Goal: Task Accomplishment & Management: Manage account settings

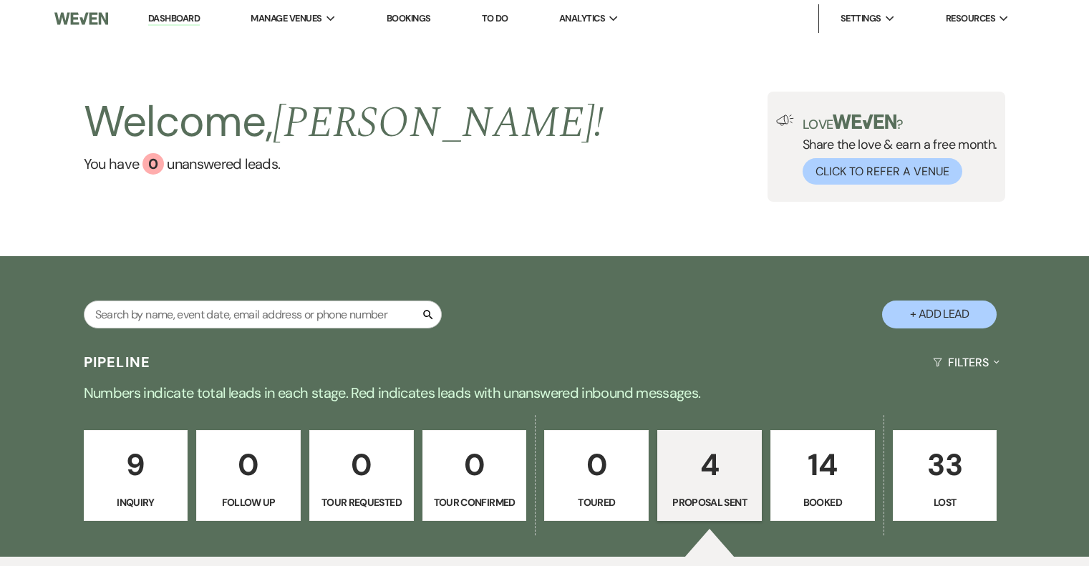
select select "6"
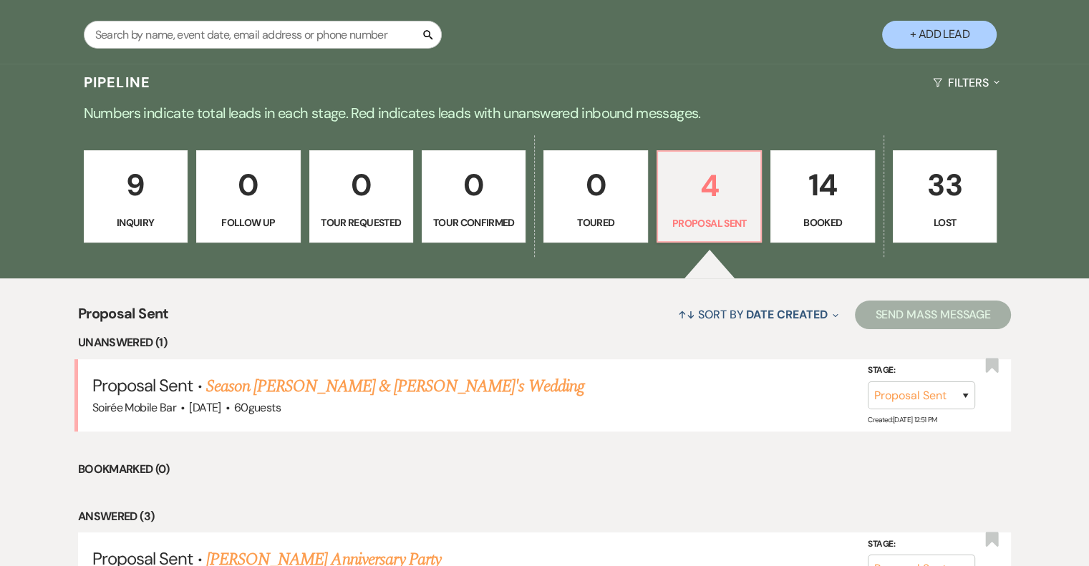
scroll to position [286, 0]
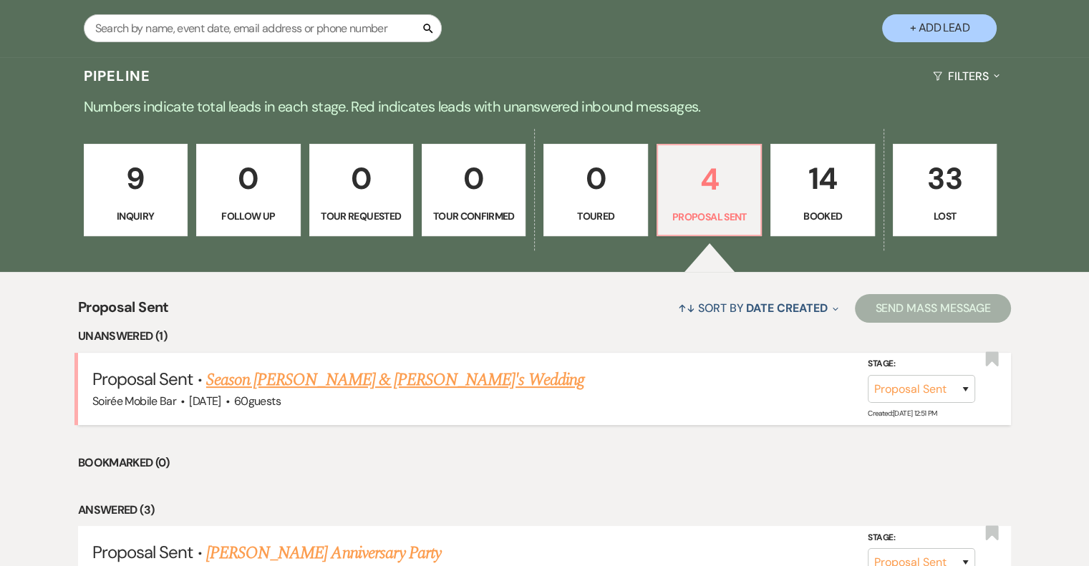
click at [349, 383] on link "Season [PERSON_NAME] & [PERSON_NAME]'s Wedding" at bounding box center [395, 380] width 378 height 26
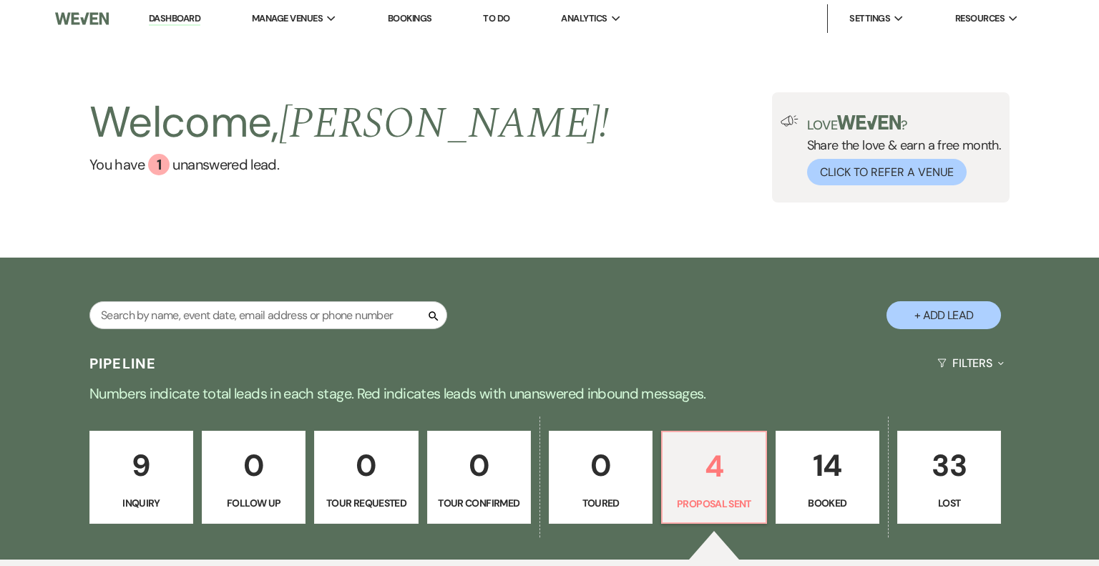
select select "6"
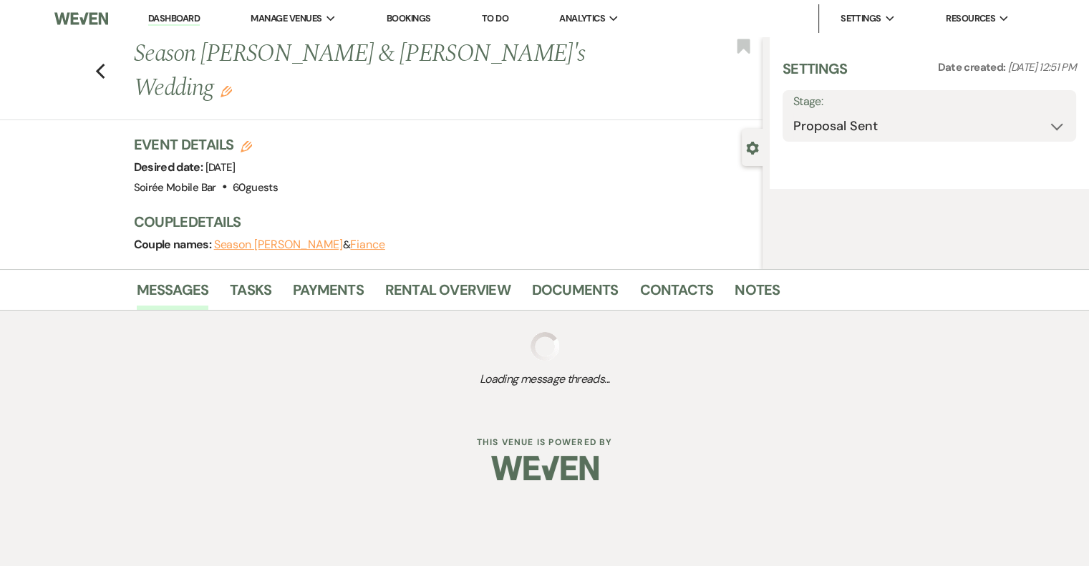
select select "2"
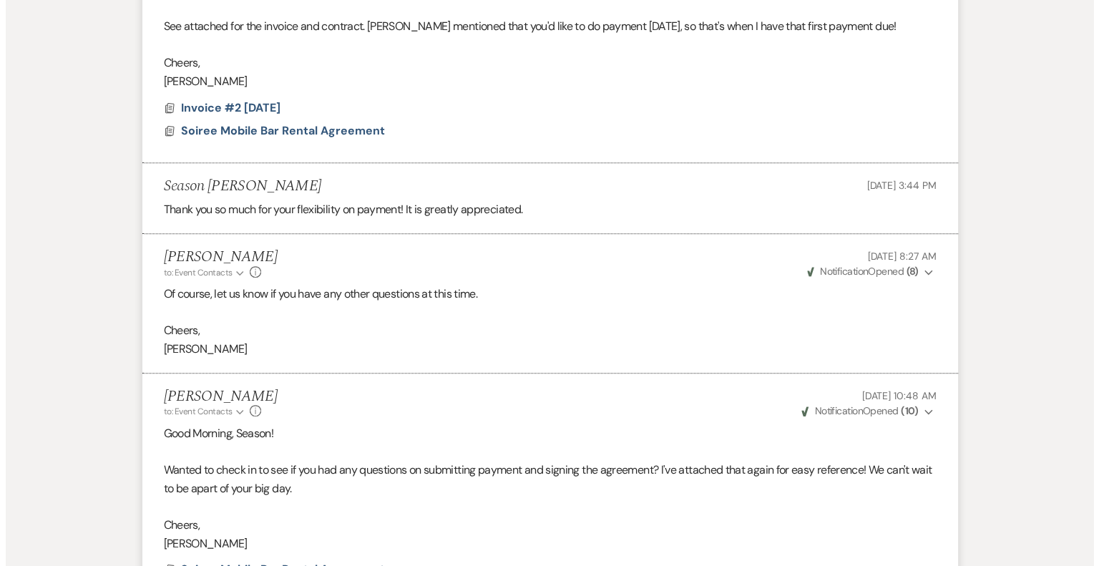
scroll to position [948, 0]
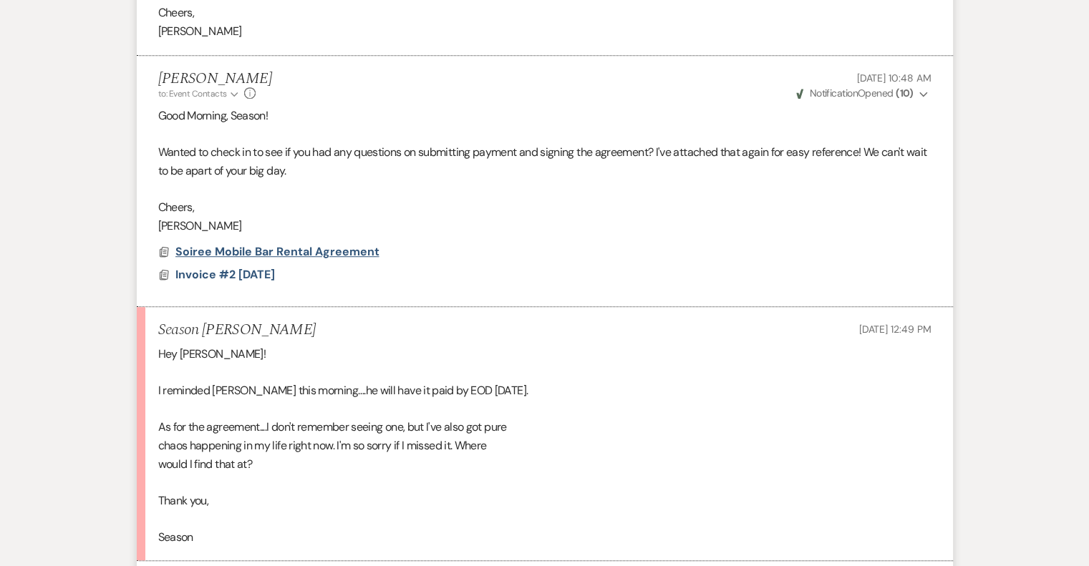
click at [306, 251] on span "Soiree Mobile Bar Rental Agreement" at bounding box center [277, 251] width 204 height 15
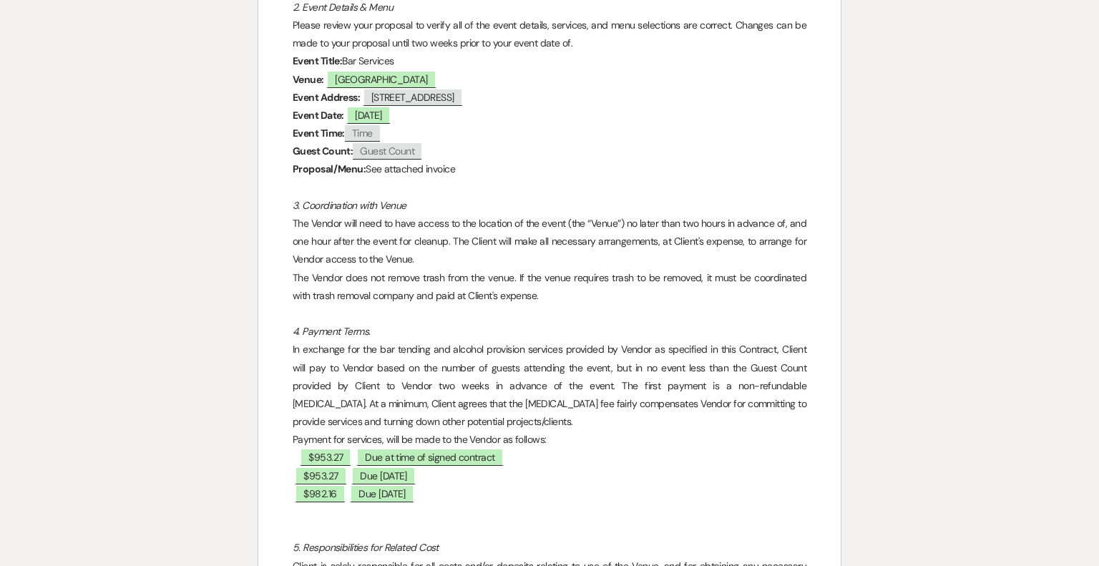
scroll to position [573, 0]
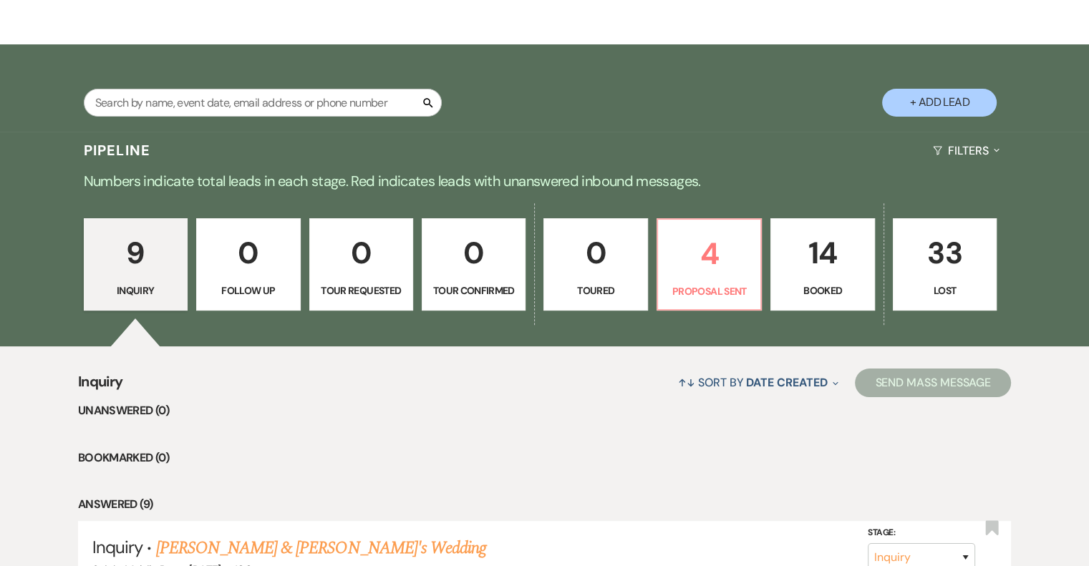
scroll to position [429, 0]
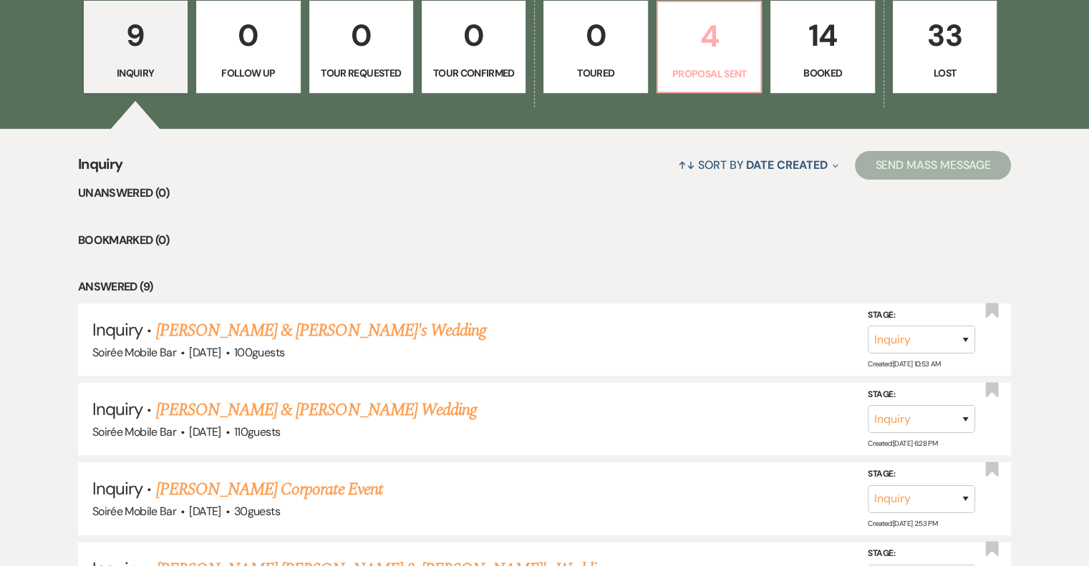
click at [703, 58] on p "4" at bounding box center [708, 36] width 85 height 48
select select "6"
